Goal: Task Accomplishment & Management: Manage account settings

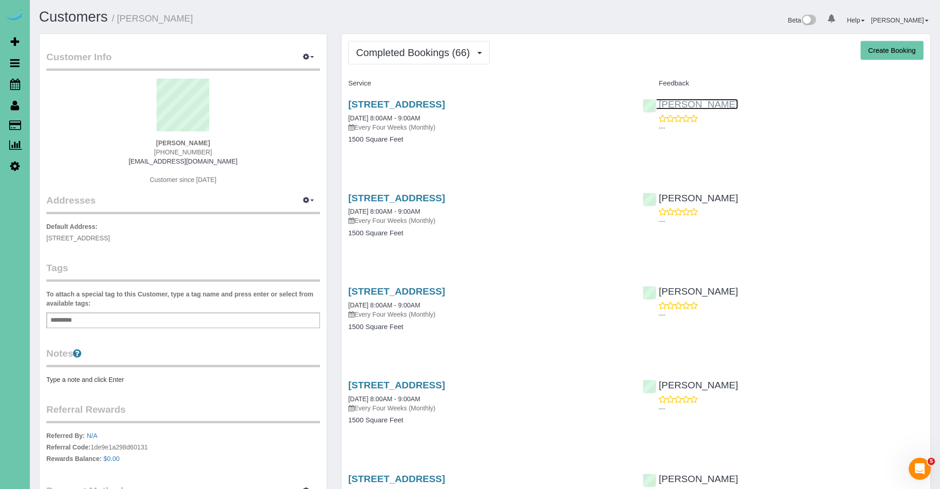
click at [673, 104] on link "[PERSON_NAME]" at bounding box center [691, 104] width 96 height 11
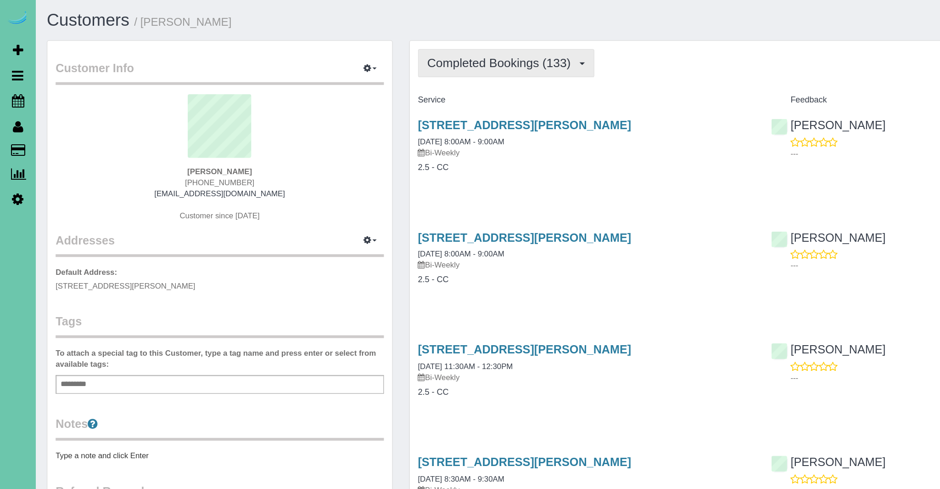
click at [467, 57] on span "Completed Bookings (133)" at bounding box center [418, 52] width 124 height 11
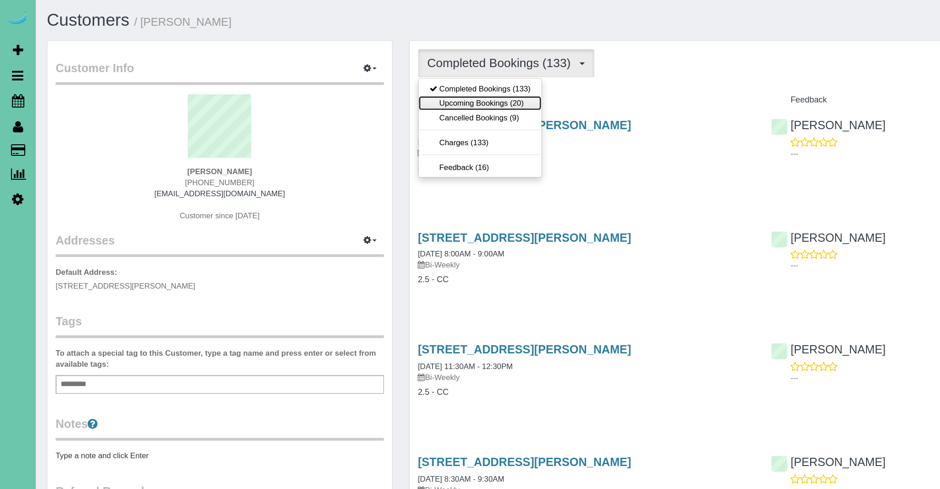
click at [422, 89] on link "Upcoming Bookings (20)" at bounding box center [400, 86] width 103 height 12
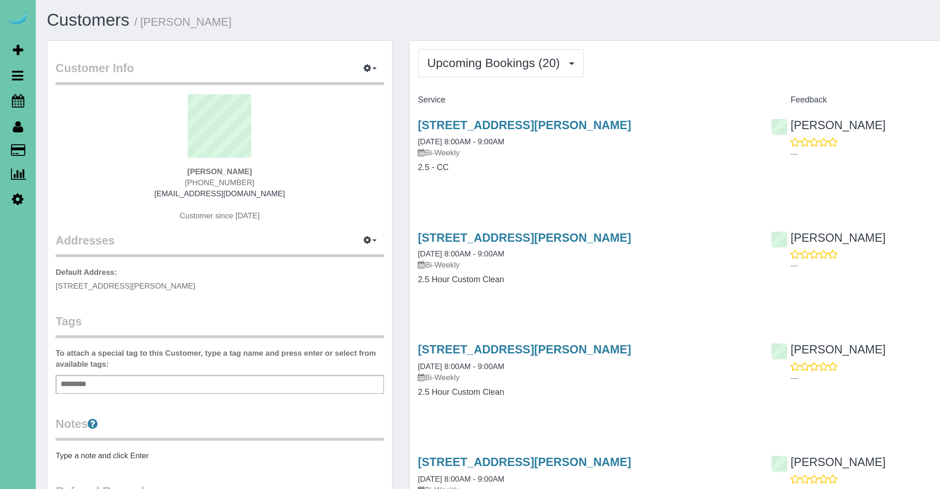
scroll to position [2120, 940]
click at [442, 105] on link "12410 Grebe Street, Omaha, NE 68142" at bounding box center [438, 104] width 178 height 11
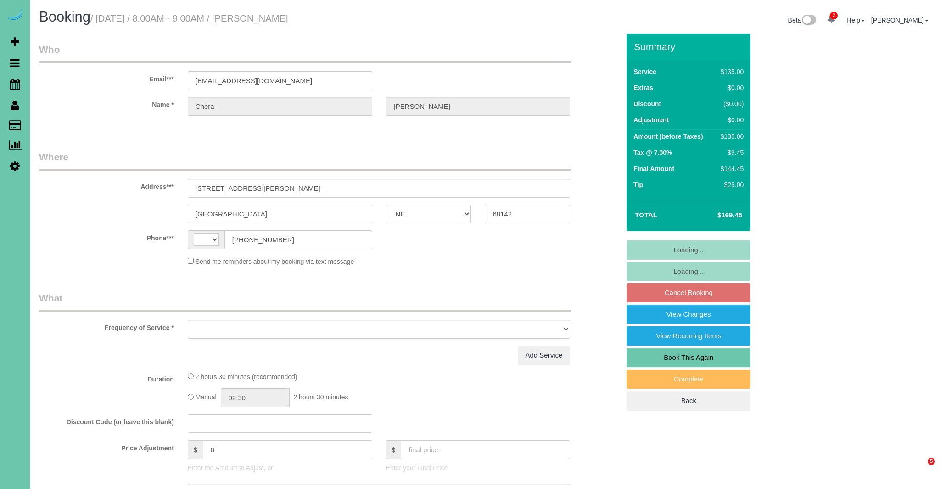
select select "NE"
select select "string:[GEOGRAPHIC_DATA]"
select select "object:637"
select select "string:fspay-63372411-bb2a-4bfe-9c96-16ecc6769b86"
select select "object:893"
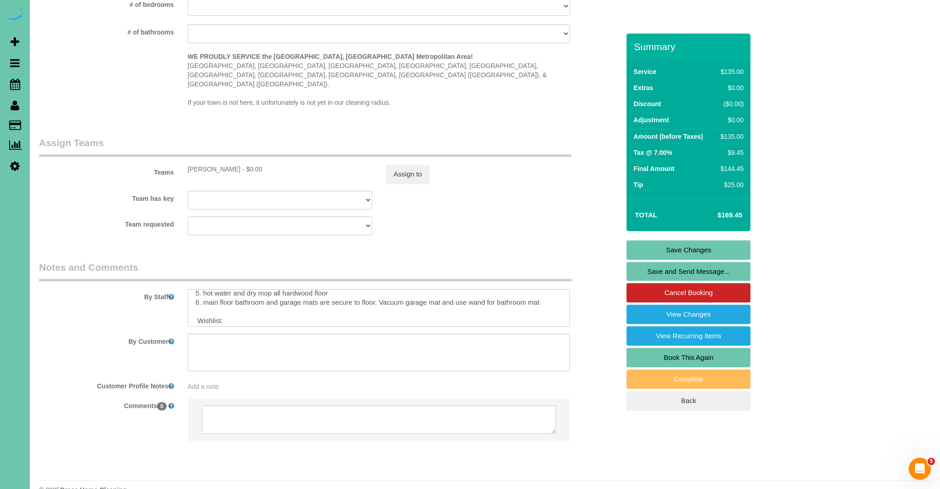
scroll to position [43, 0]
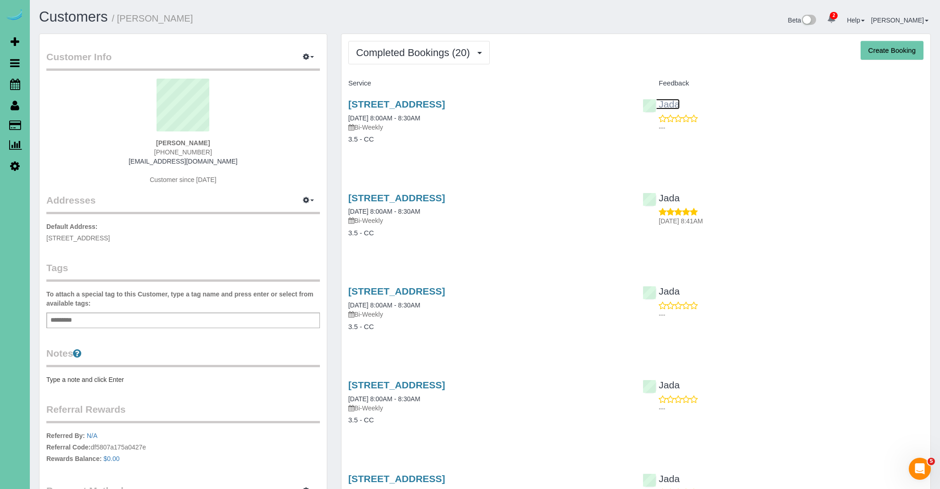
click at [673, 106] on link "Jada" at bounding box center [661, 104] width 37 height 11
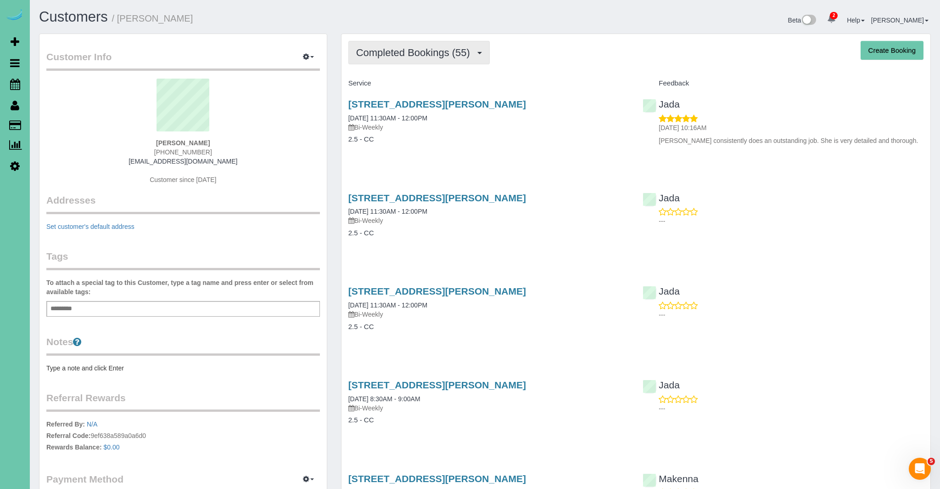
scroll to position [0, 0]
click at [439, 57] on span "Completed Bookings (55)" at bounding box center [415, 51] width 118 height 11
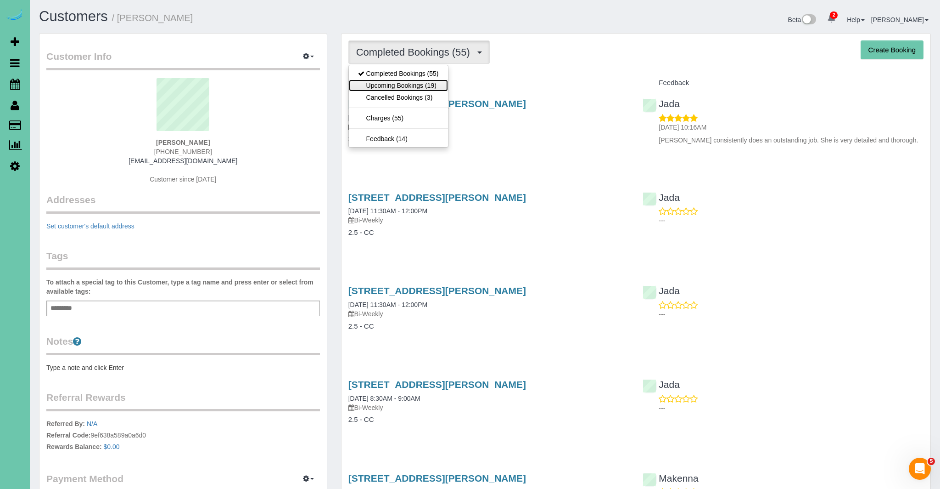
click at [423, 82] on link "Upcoming Bookings (19)" at bounding box center [398, 85] width 99 height 12
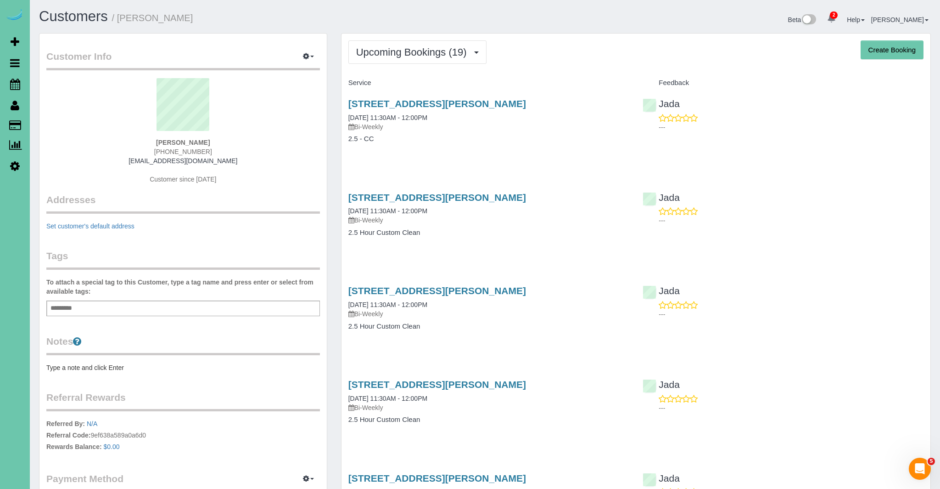
scroll to position [2026, 940]
click at [404, 105] on link "14731 Himebaugh Plz, Omaha, NE 68116" at bounding box center [438, 103] width 178 height 11
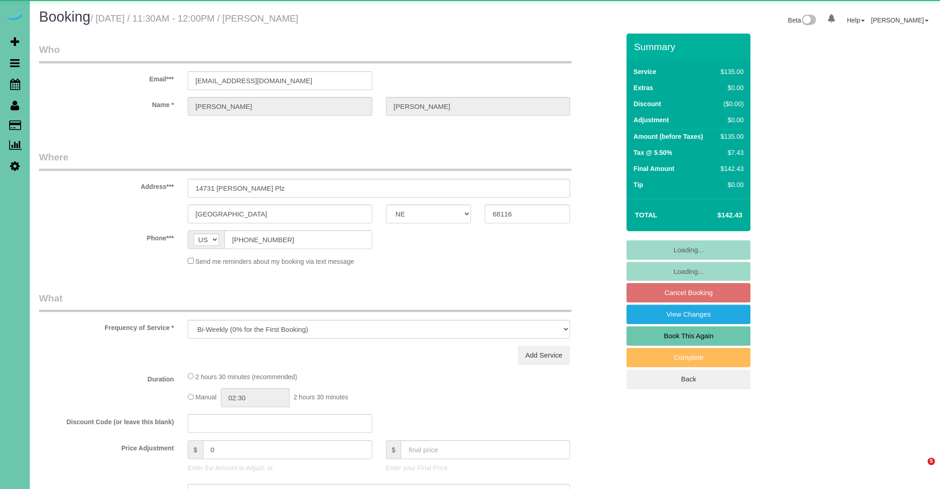
select select "NE"
select select "number:35"
select select "number:41"
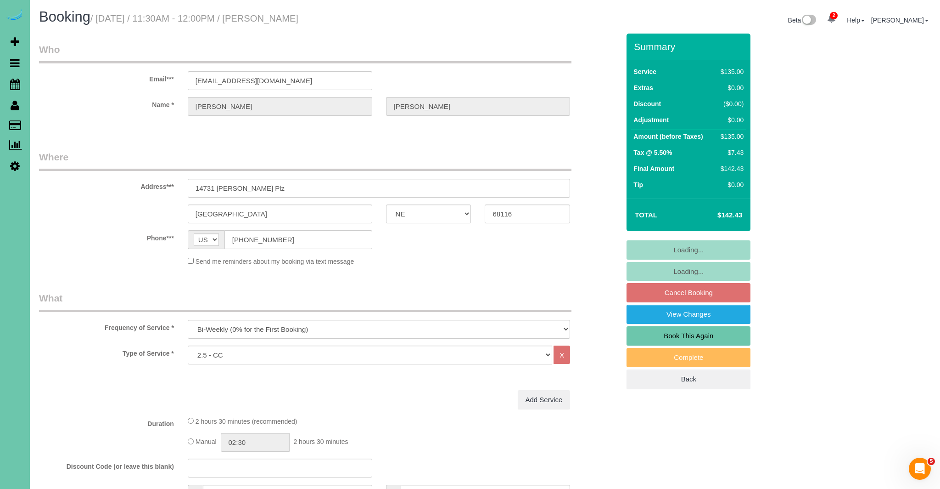
select select "object:894"
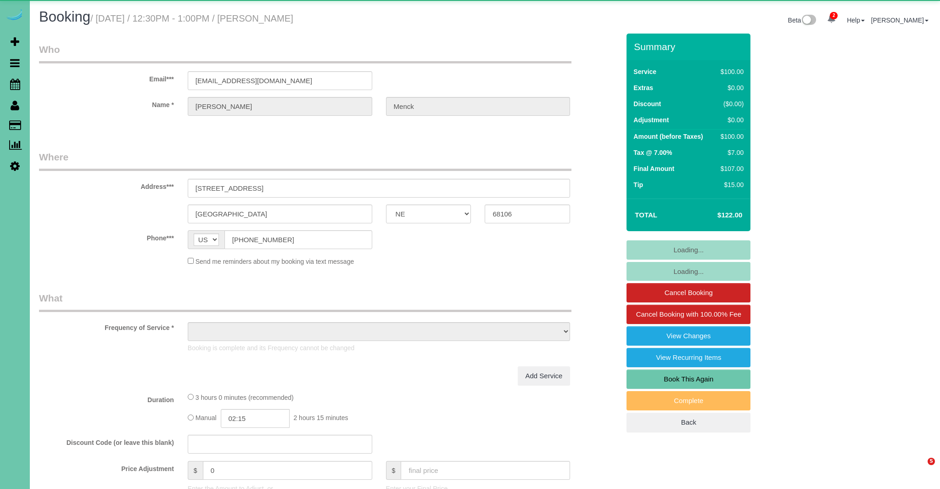
select select "NE"
select select "object:650"
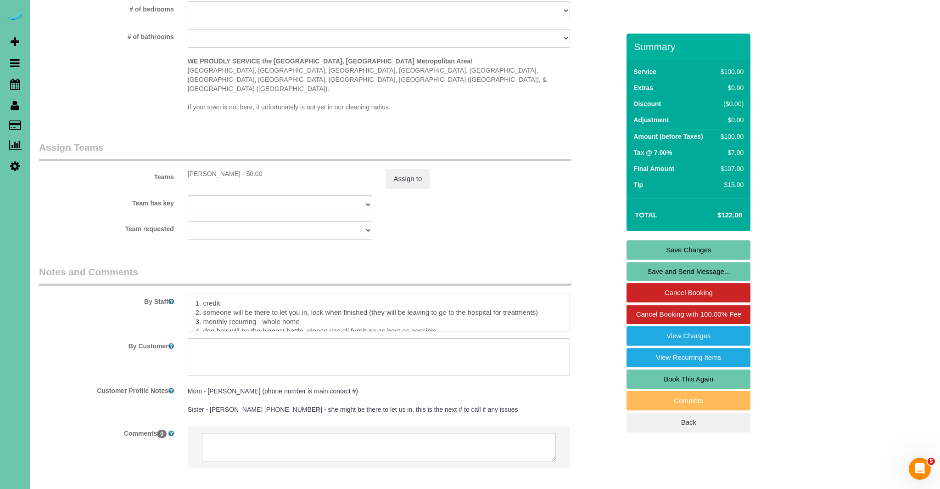
drag, startPoint x: 371, startPoint y: 294, endPoint x: 550, endPoint y: 296, distance: 178.6
click at [550, 296] on textarea at bounding box center [379, 312] width 383 height 38
type textarea "1. credit 2. someone will be there to let you in, lock when finished 3. monthly…"
click at [707, 250] on link "Save Changes" at bounding box center [689, 249] width 124 height 19
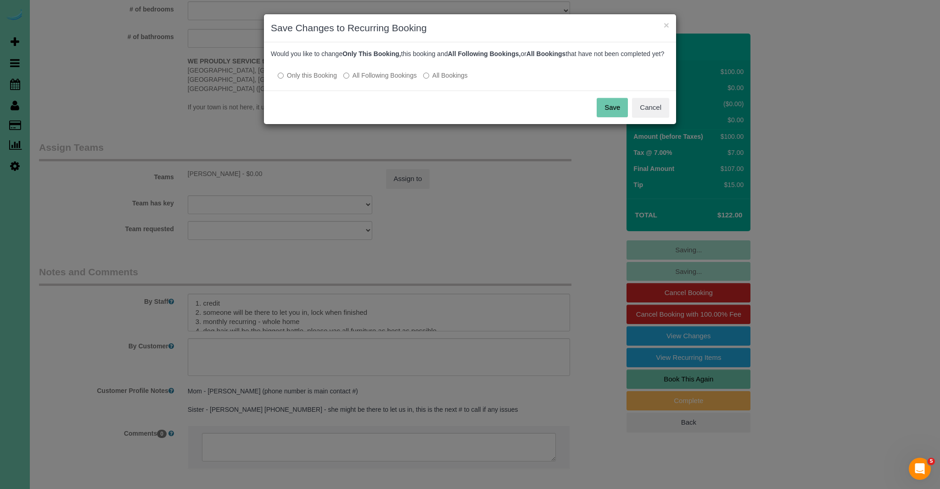
click at [616, 116] on button "Save" at bounding box center [612, 107] width 31 height 19
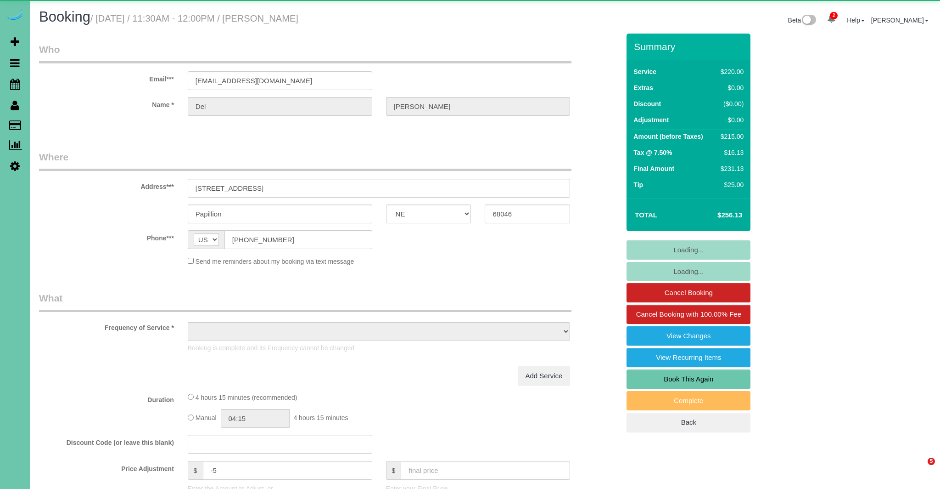
select select "NE"
select select "object:646"
select select "string:fspay-1d0f426f-5578-4016-991f-411b6b84177d"
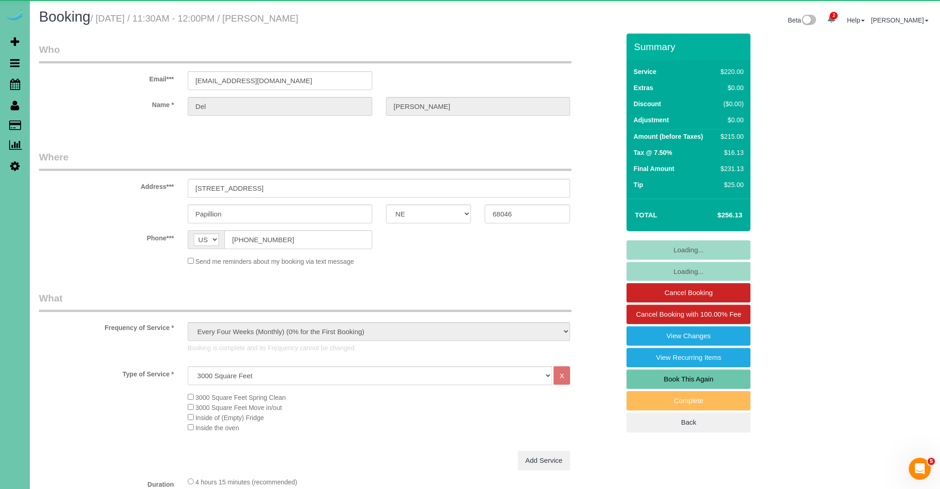
select select "object:938"
select select "number:38"
select select "number:43"
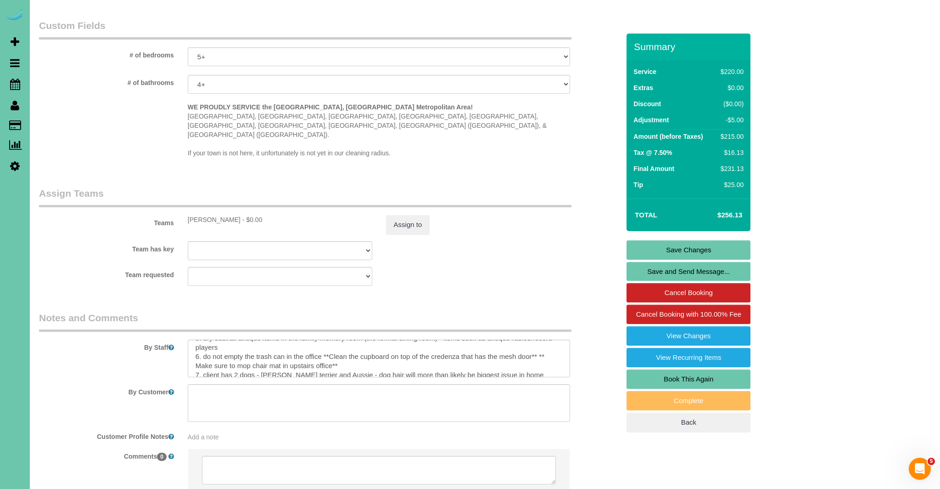
scroll to position [67, 0]
